Goal: Check status

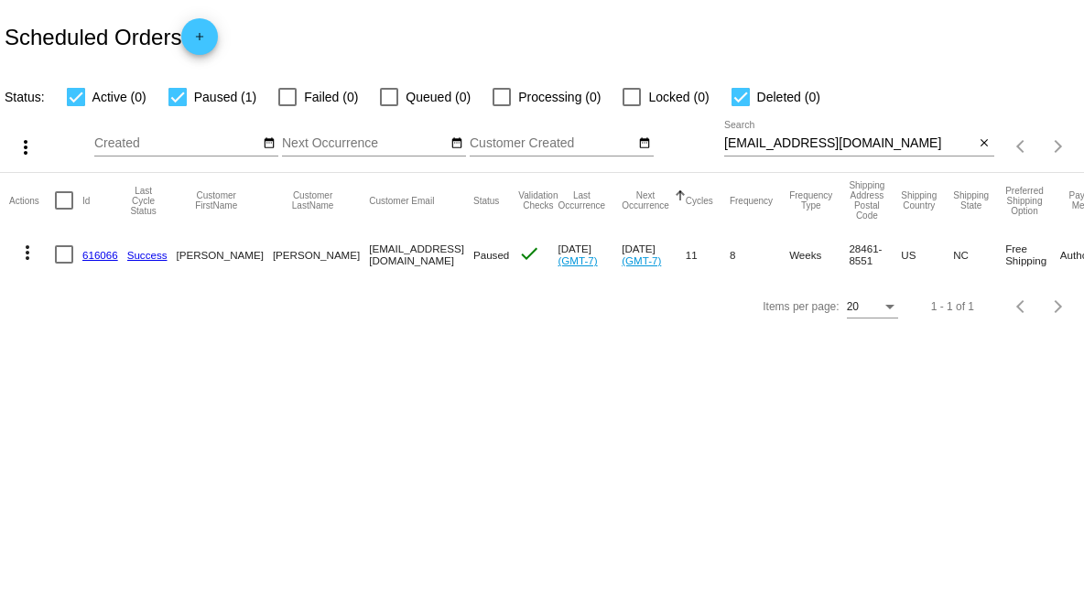
click at [865, 136] on input "sykes28461@gmail.com" at bounding box center [849, 143] width 251 height 15
paste input "villageherbshop@ao"
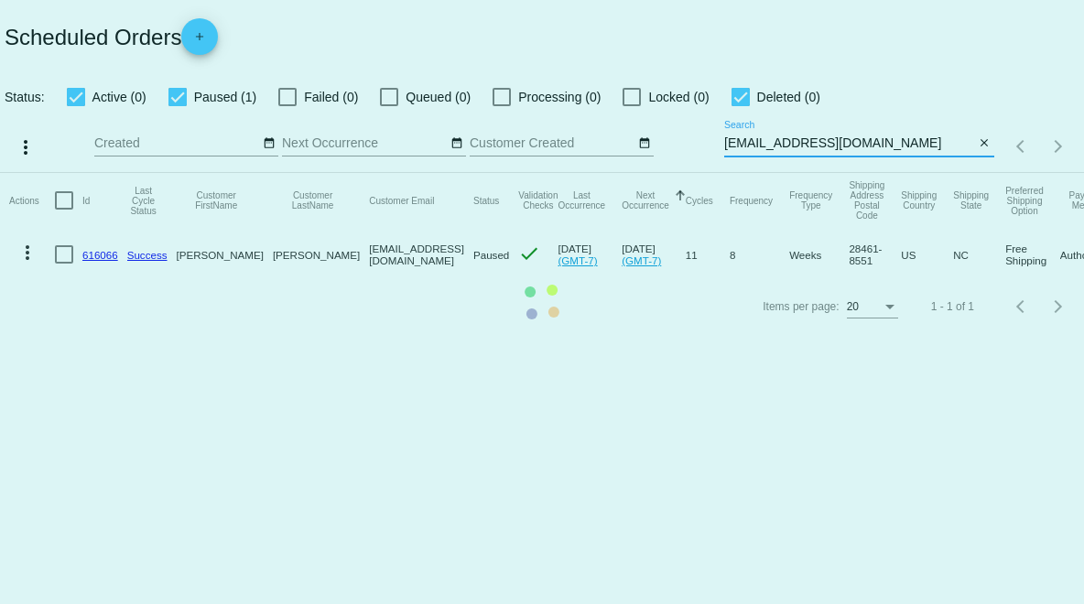
type input "[EMAIL_ADDRESS][DOMAIN_NAME]"
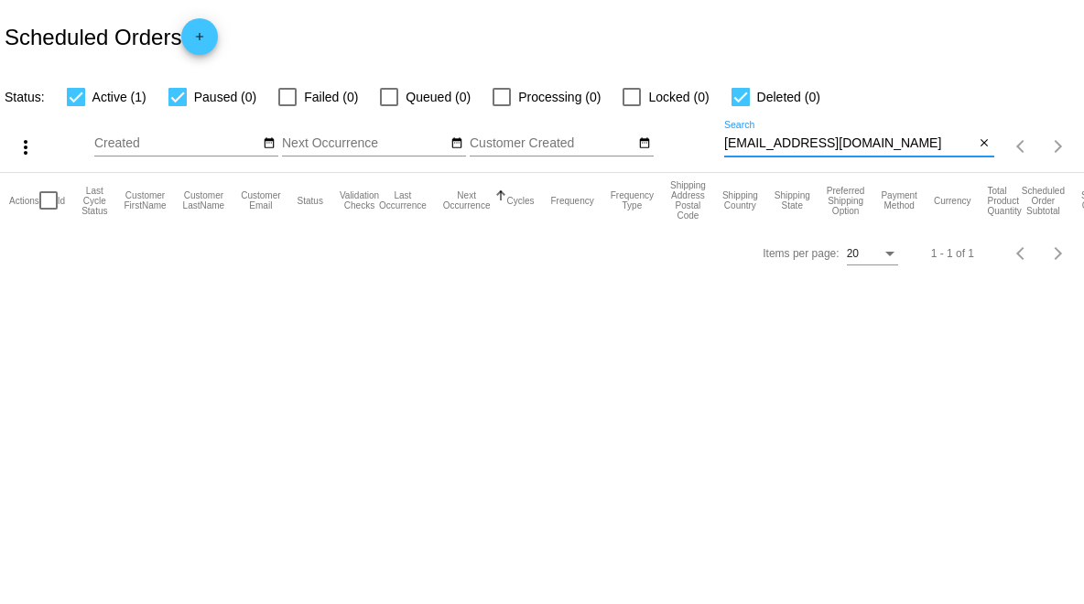
click at [918, 144] on input "[EMAIL_ADDRESS][DOMAIN_NAME]" at bounding box center [849, 143] width 251 height 15
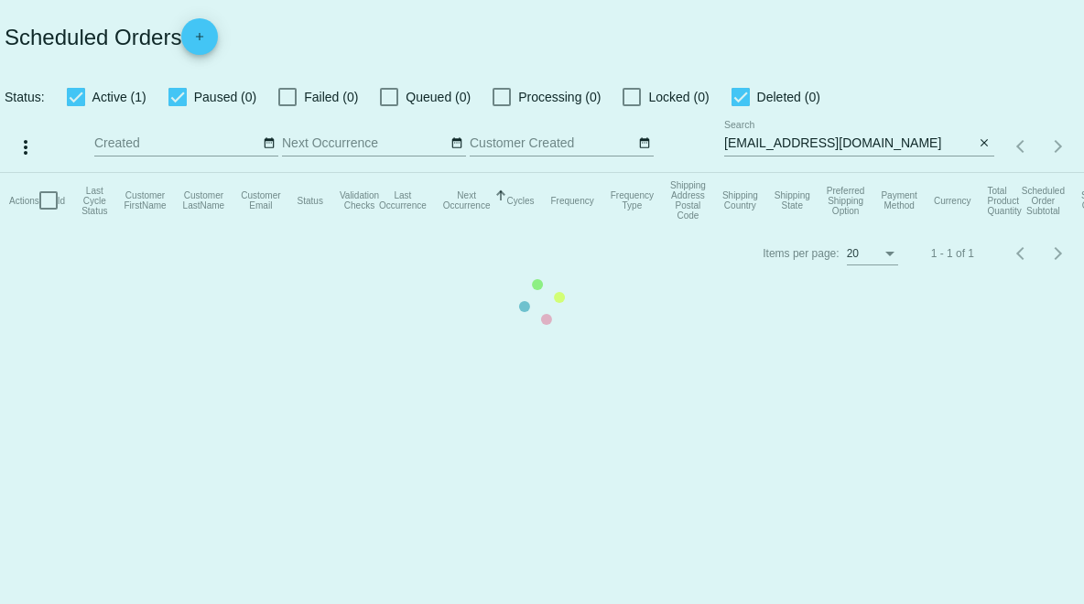
drag, startPoint x: 436, startPoint y: 234, endPoint x: 520, endPoint y: 235, distance: 84.3
click at [520, 228] on mat-table "Actions Id Last Cycle Status Customer FirstName Customer LastName Customer Emai…" at bounding box center [542, 200] width 1084 height 55
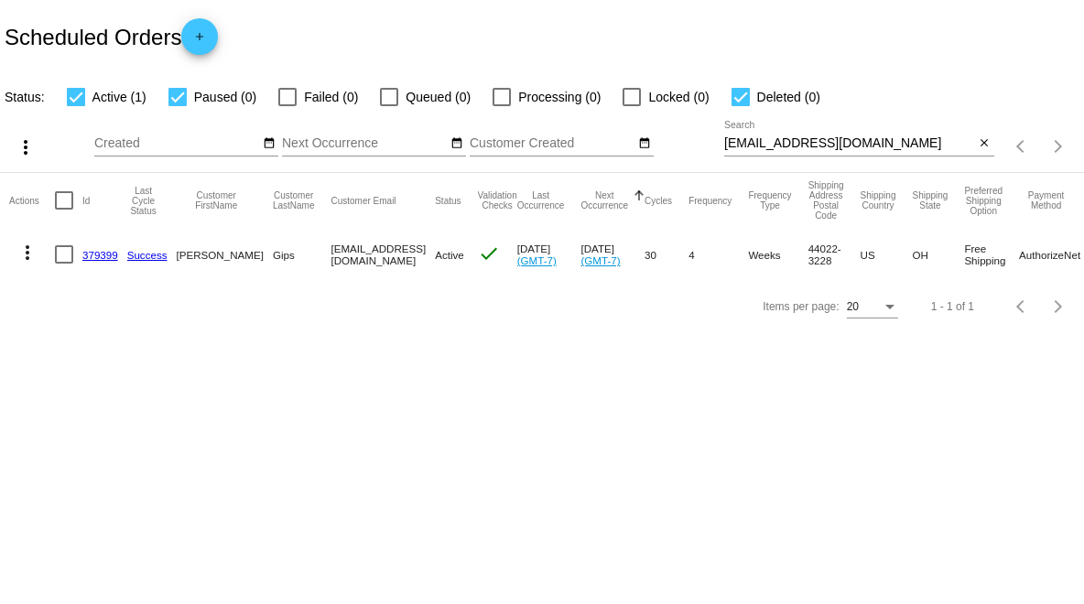
click at [107, 255] on link "379399" at bounding box center [100, 255] width 36 height 12
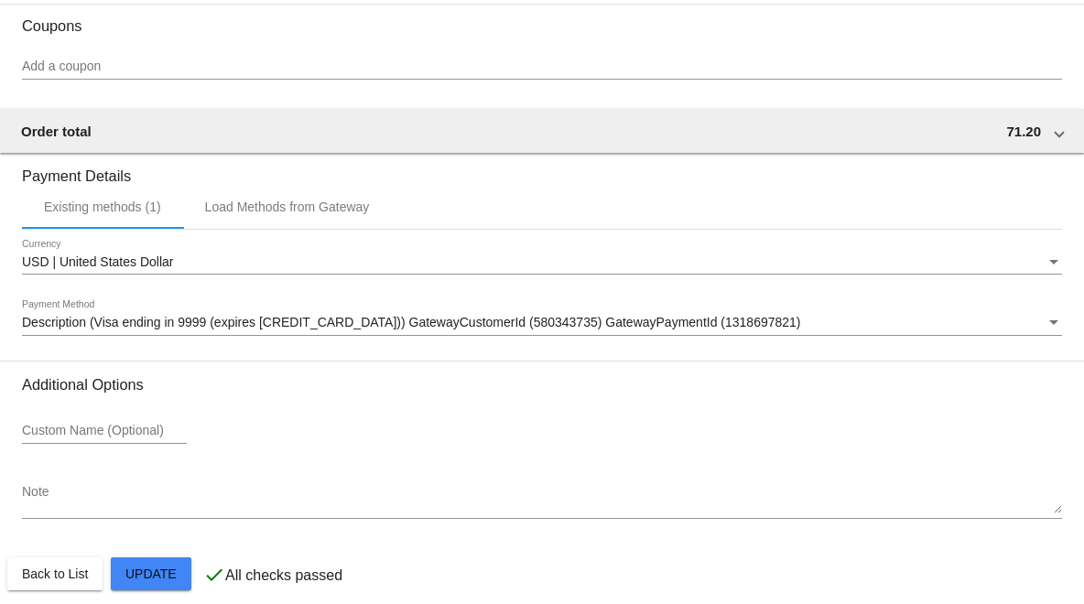
scroll to position [1628, 0]
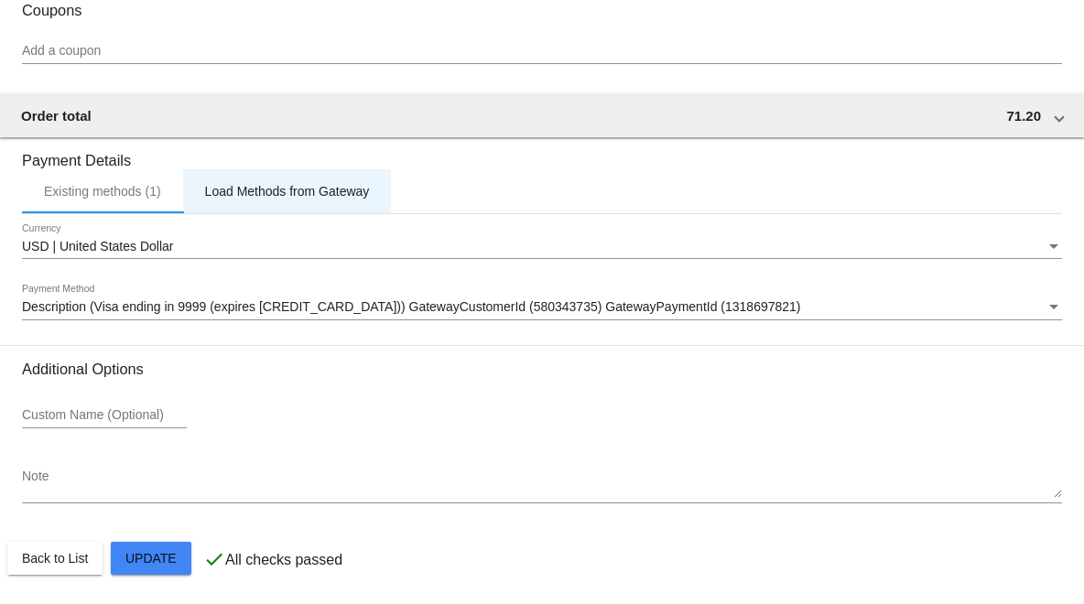
click at [251, 201] on div "Load Methods from Gateway" at bounding box center [287, 191] width 209 height 44
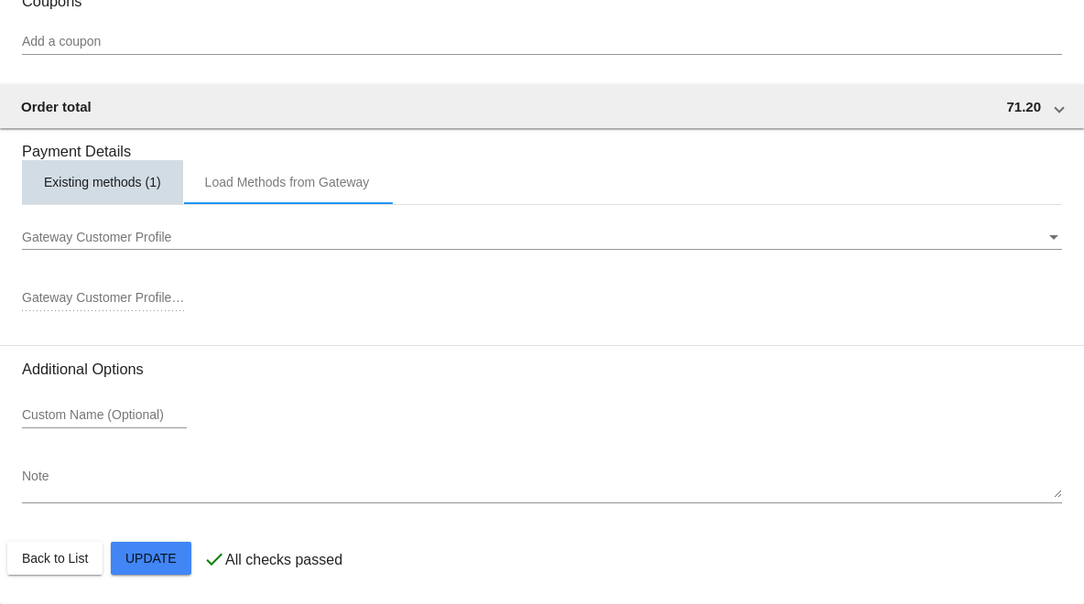
click at [120, 190] on div "Existing methods (1)" at bounding box center [102, 182] width 117 height 15
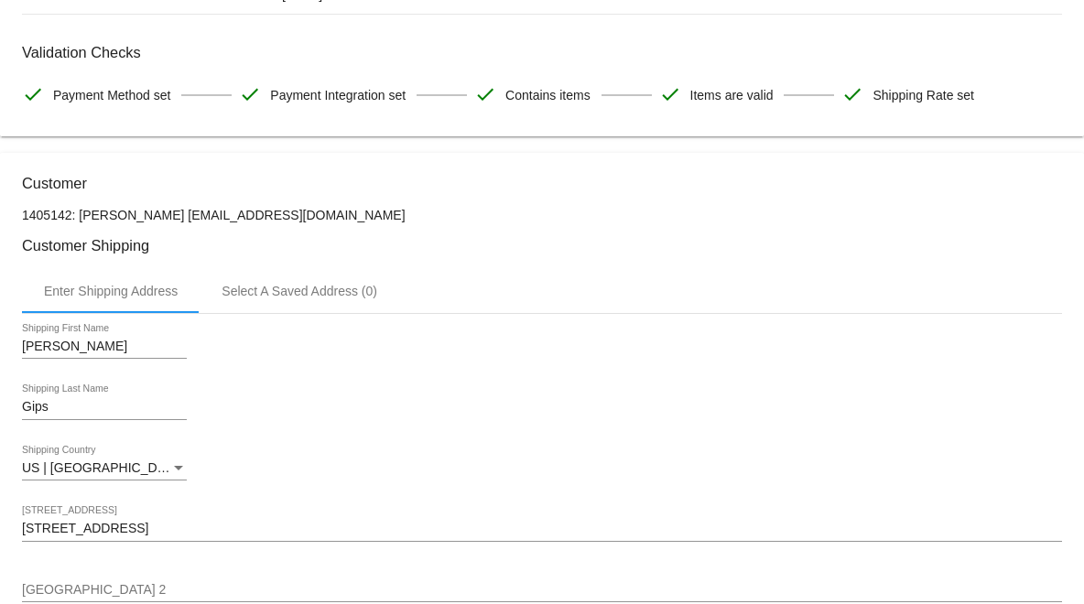
scroll to position [0, 0]
